Goal: Find specific page/section: Find specific page/section

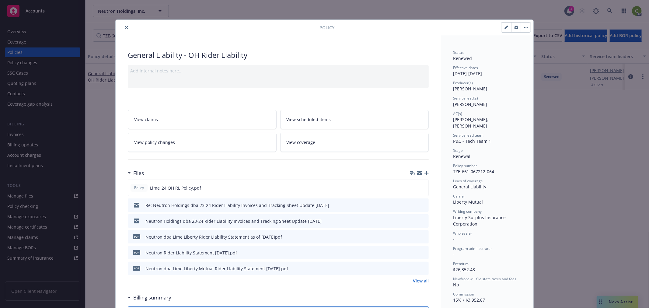
click at [125, 26] on icon "close" at bounding box center [127, 28] width 4 height 4
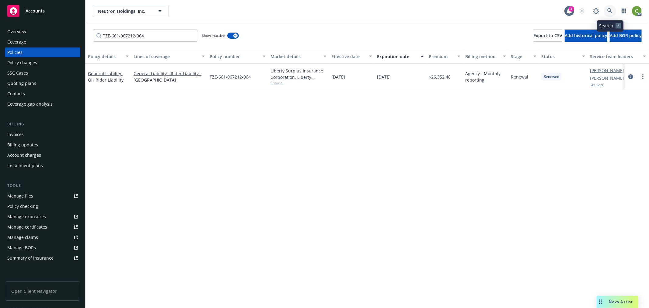
click at [610, 10] on icon at bounding box center [609, 10] width 5 height 5
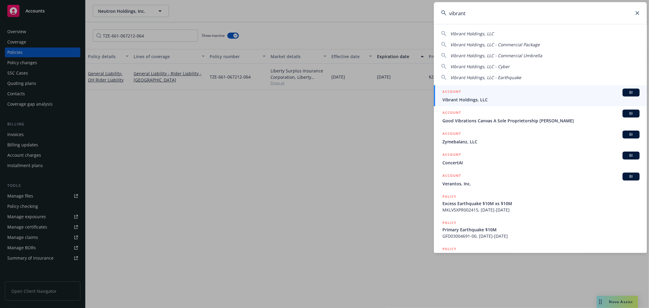
type input "vibrant"
click at [520, 94] on div "ACCOUNT BI" at bounding box center [541, 93] width 197 height 8
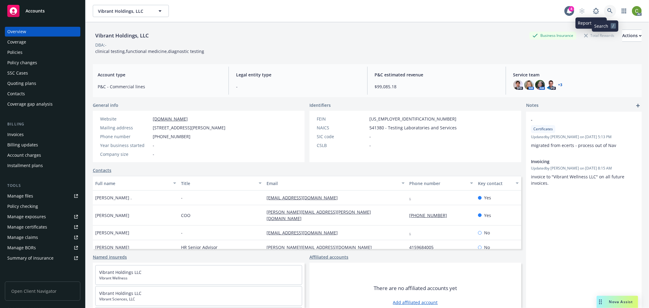
click at [607, 9] on icon at bounding box center [609, 10] width 5 height 5
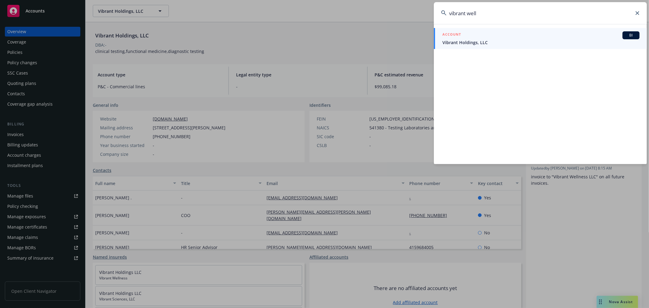
type input "vibrant well"
click at [472, 39] on span "Vibrant Holdings, LLC" at bounding box center [541, 42] width 197 height 6
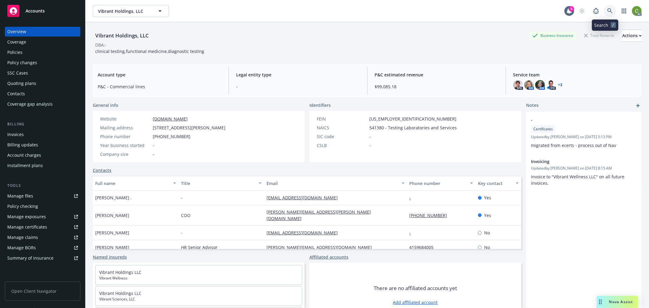
click at [607, 12] on icon at bounding box center [609, 10] width 5 height 5
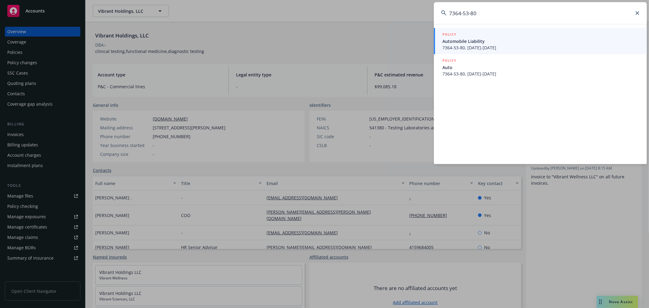
type input "7364-53-80"
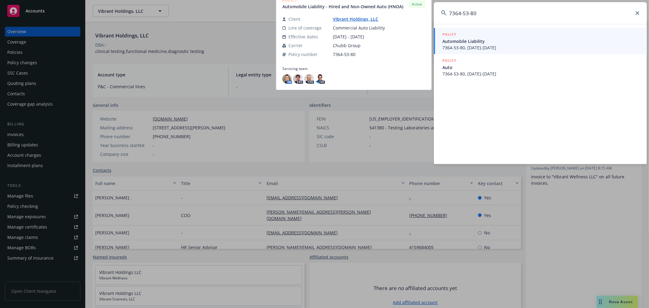
click at [534, 45] on span "7364-53-80, [DATE]-[DATE]" at bounding box center [541, 47] width 197 height 6
